Goal: Task Accomplishment & Management: Manage account settings

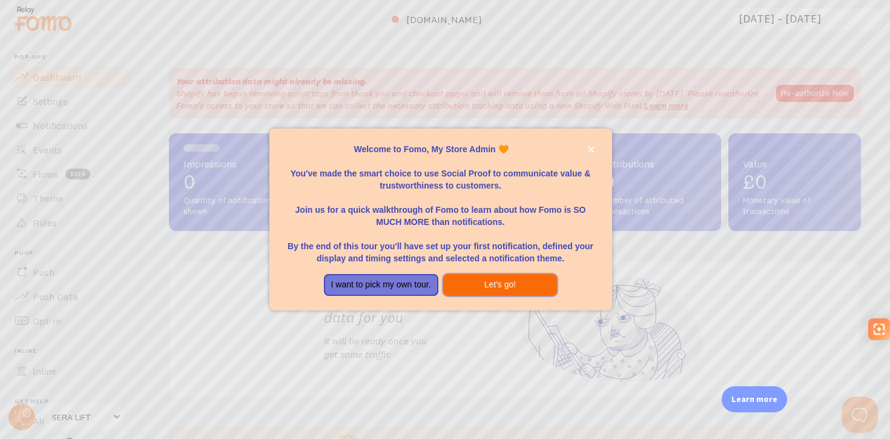
click at [488, 290] on button "Let's go!" at bounding box center [500, 285] width 114 height 22
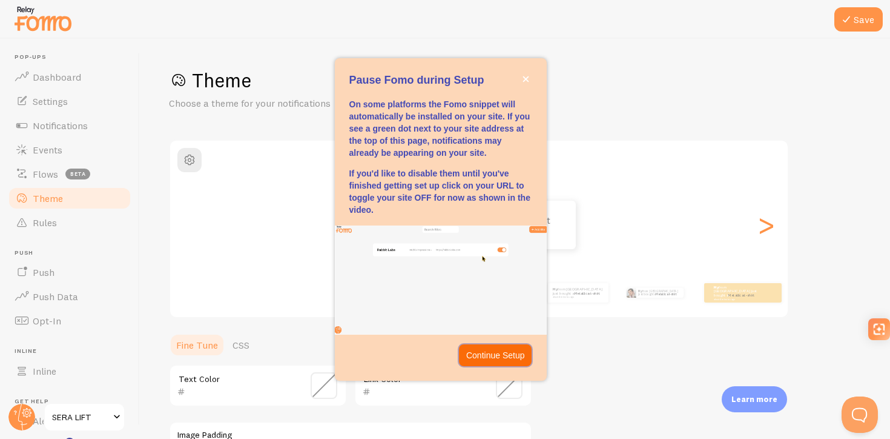
click at [496, 354] on p "Continue Setup" at bounding box center [495, 355] width 59 height 12
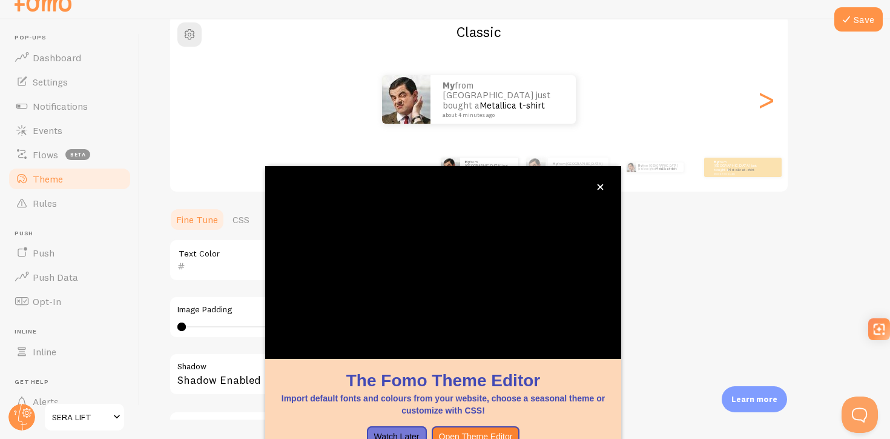
scroll to position [31, 0]
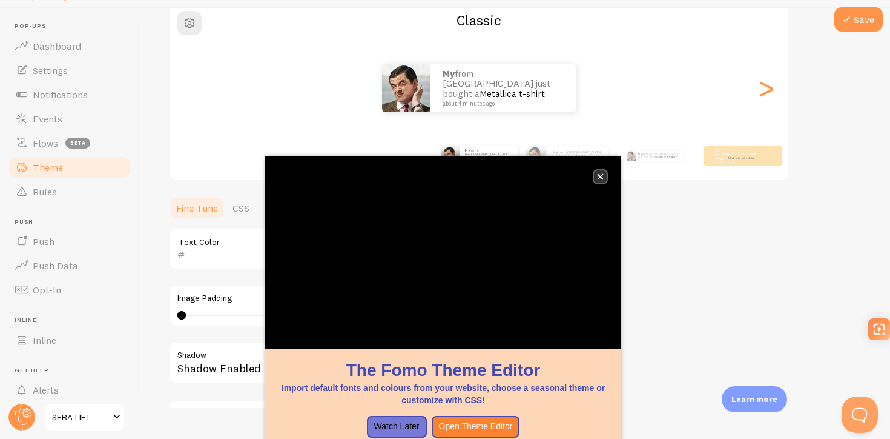
click at [601, 179] on icon "close," at bounding box center [600, 176] width 7 height 7
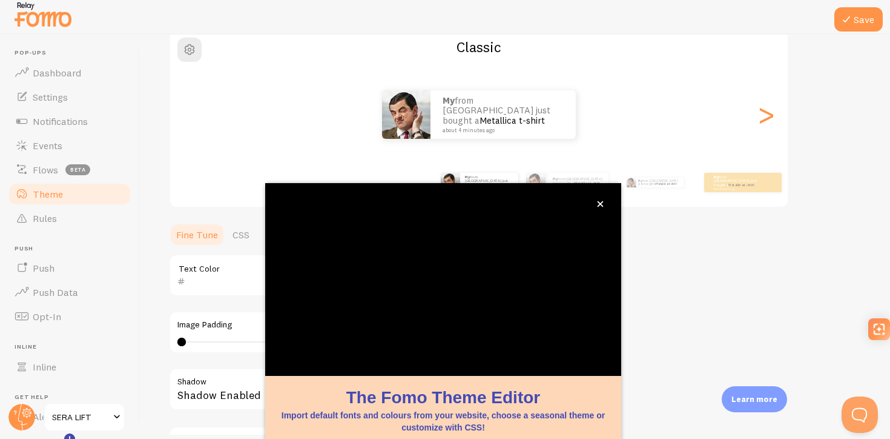
scroll to position [0, 0]
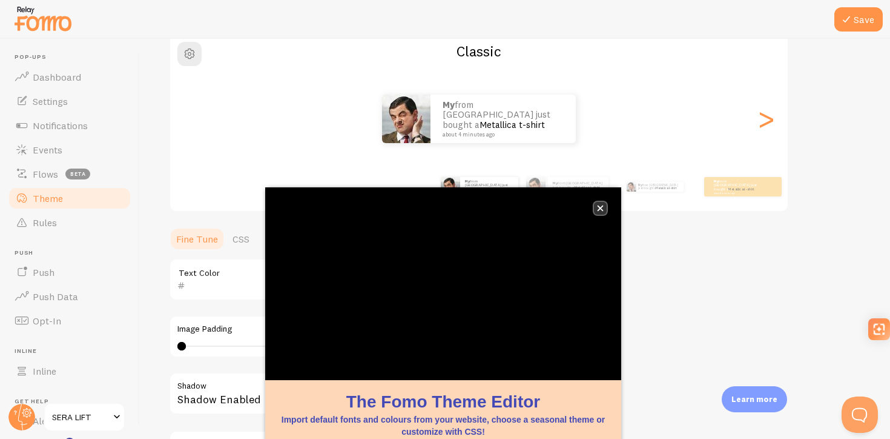
click at [598, 208] on icon "close," at bounding box center [600, 208] width 7 height 7
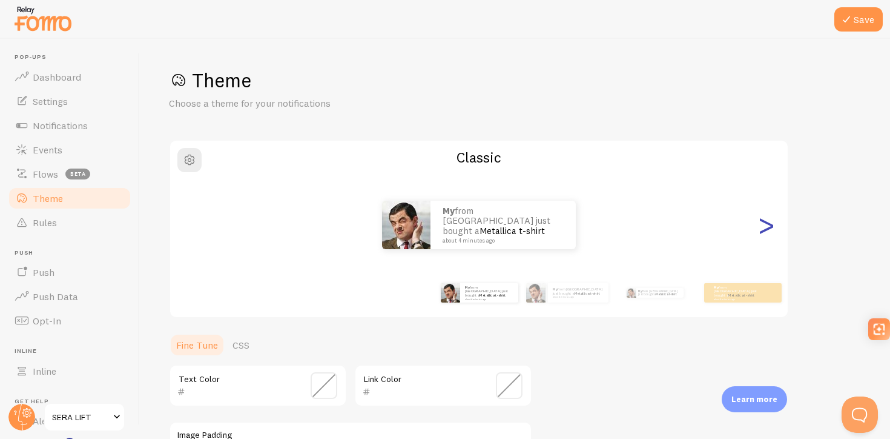
click at [766, 234] on div ">" at bounding box center [766, 224] width 15 height 87
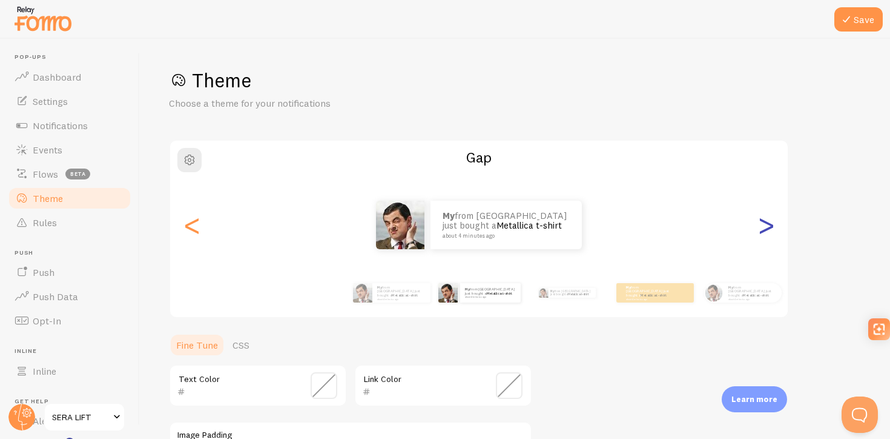
click at [766, 234] on div ">" at bounding box center [766, 224] width 15 height 87
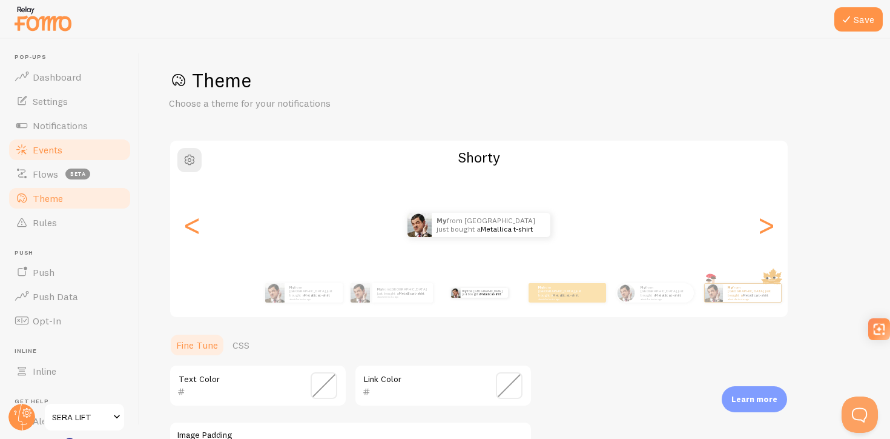
click at [61, 153] on span "Events" at bounding box center [48, 150] width 30 height 12
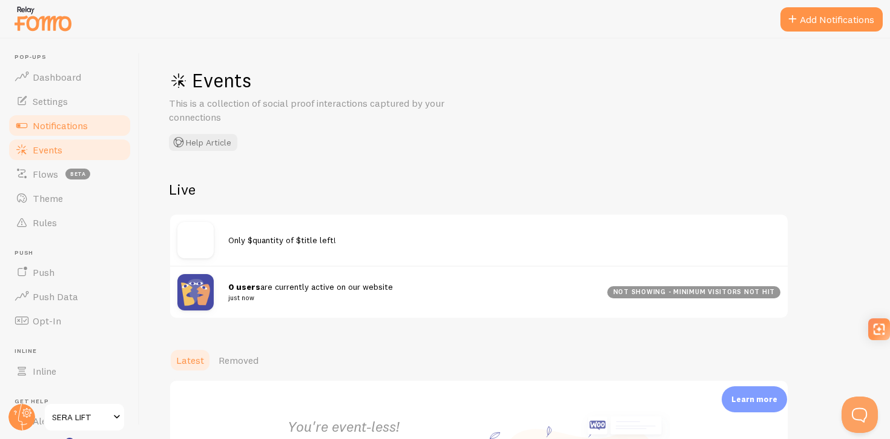
click at [109, 132] on link "Notifications" at bounding box center [69, 125] width 125 height 24
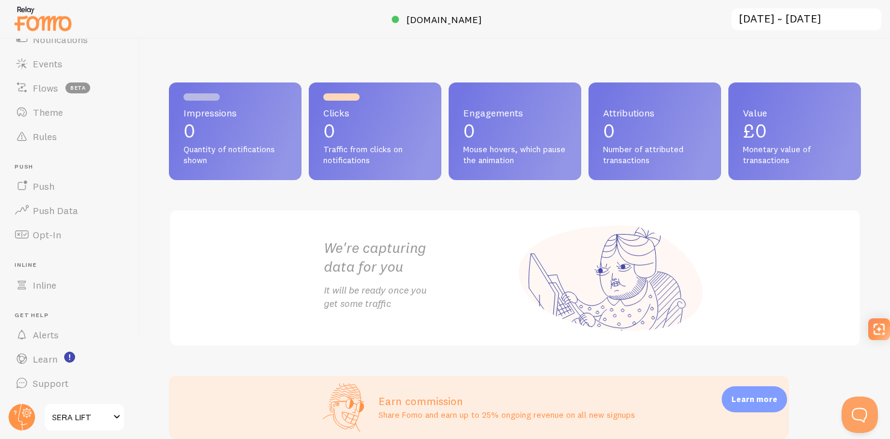
click at [78, 421] on span "SERA LIFT" at bounding box center [81, 416] width 58 height 15
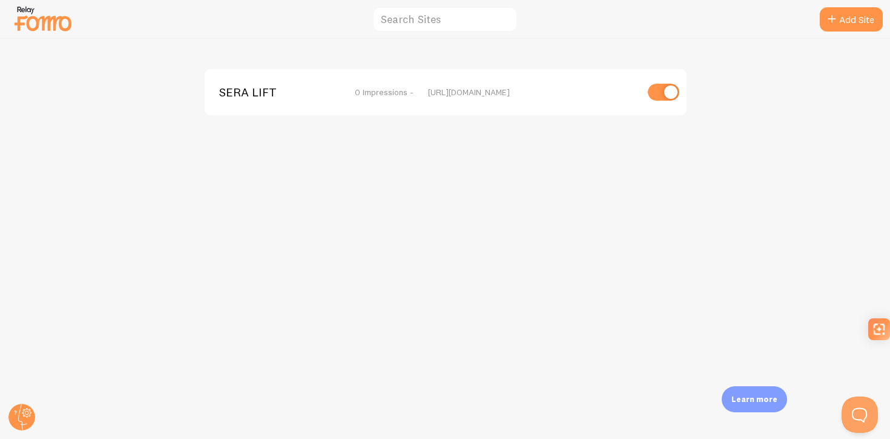
click at [43, 32] on img at bounding box center [43, 18] width 61 height 31
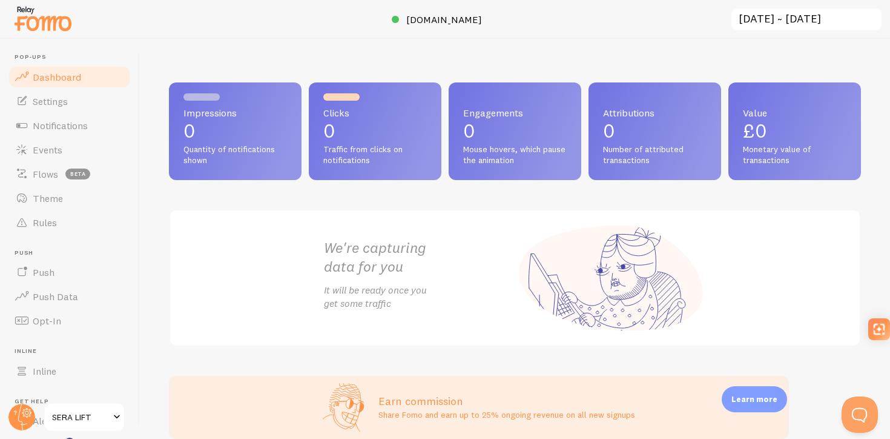
scroll to position [86, 0]
